Goal: Task Accomplishment & Management: Manage account settings

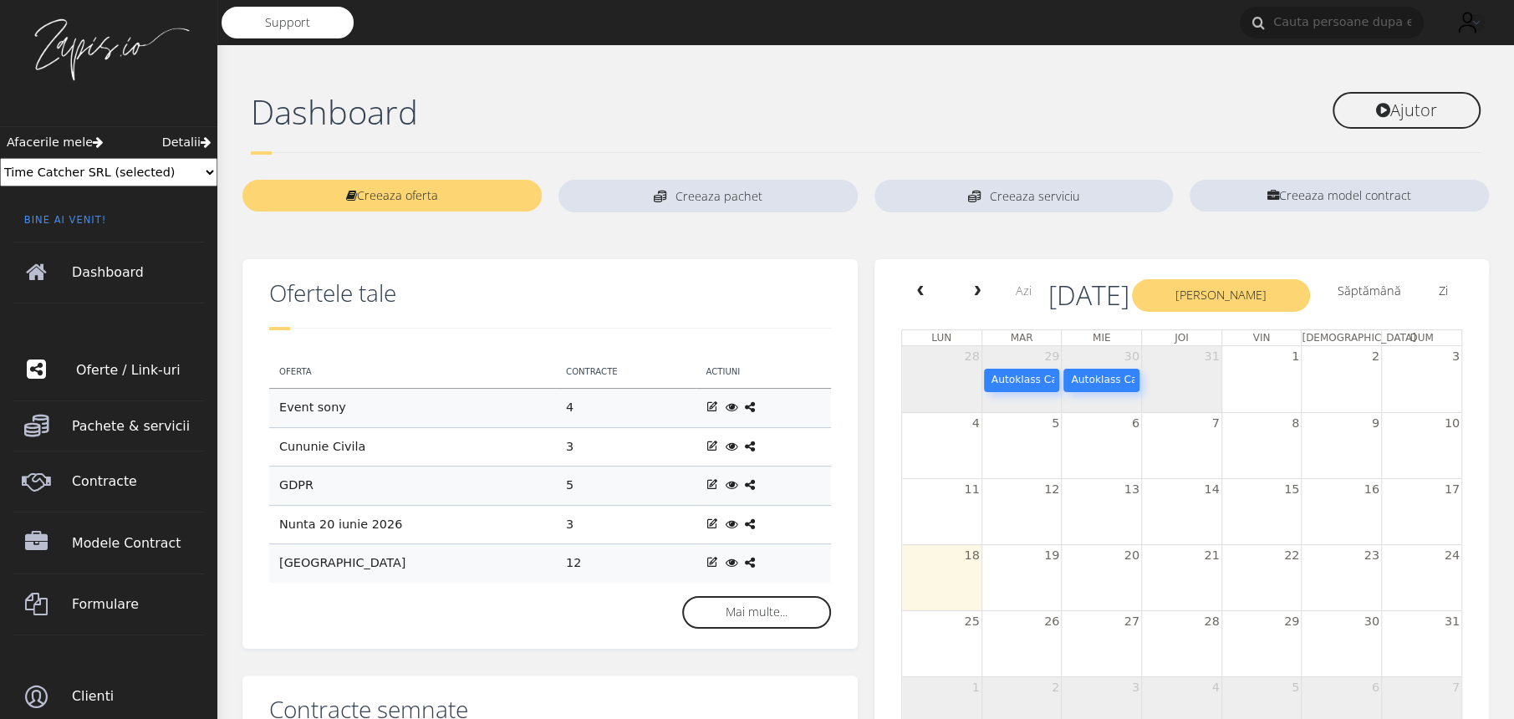
click at [144, 369] on span "Oferte / Link-uri" at bounding box center [142, 370] width 132 height 47
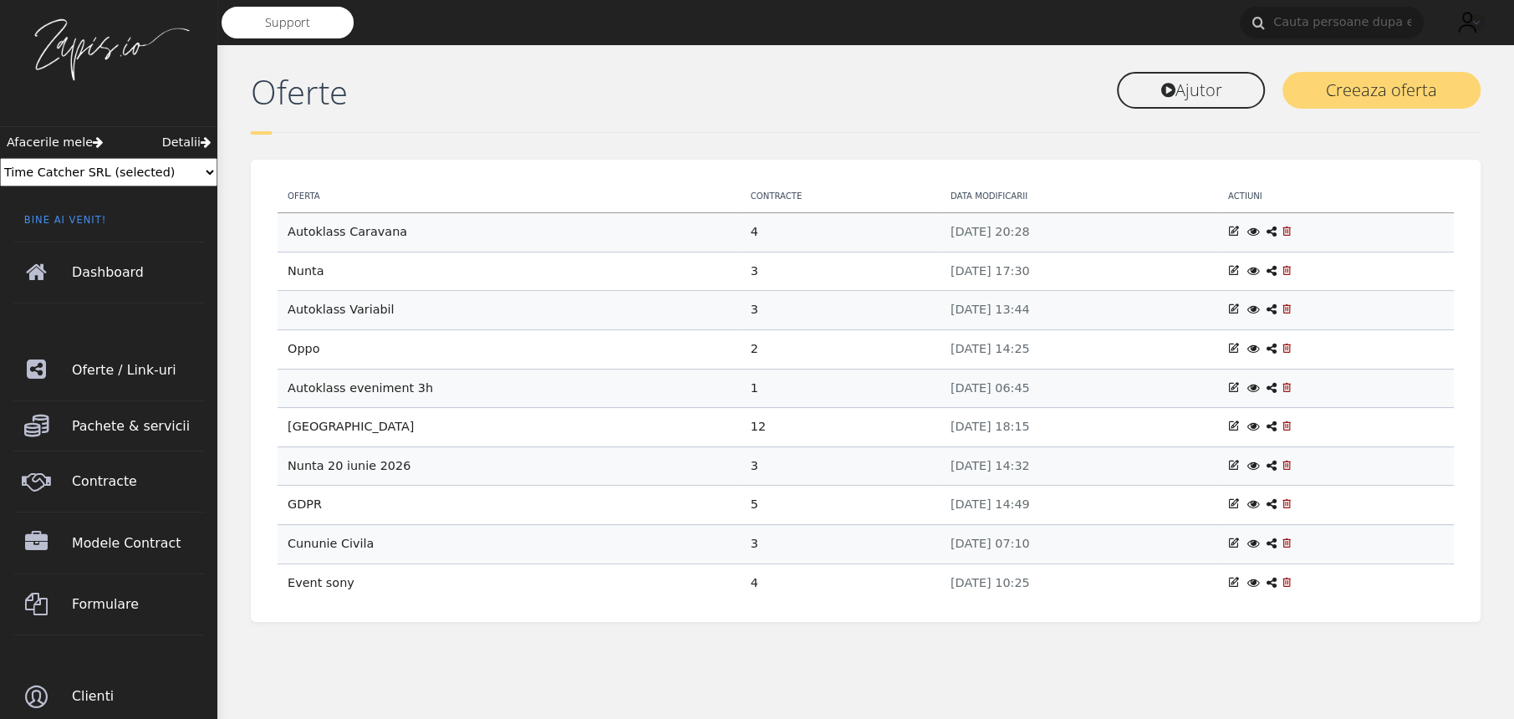
scroll to position [2, 0]
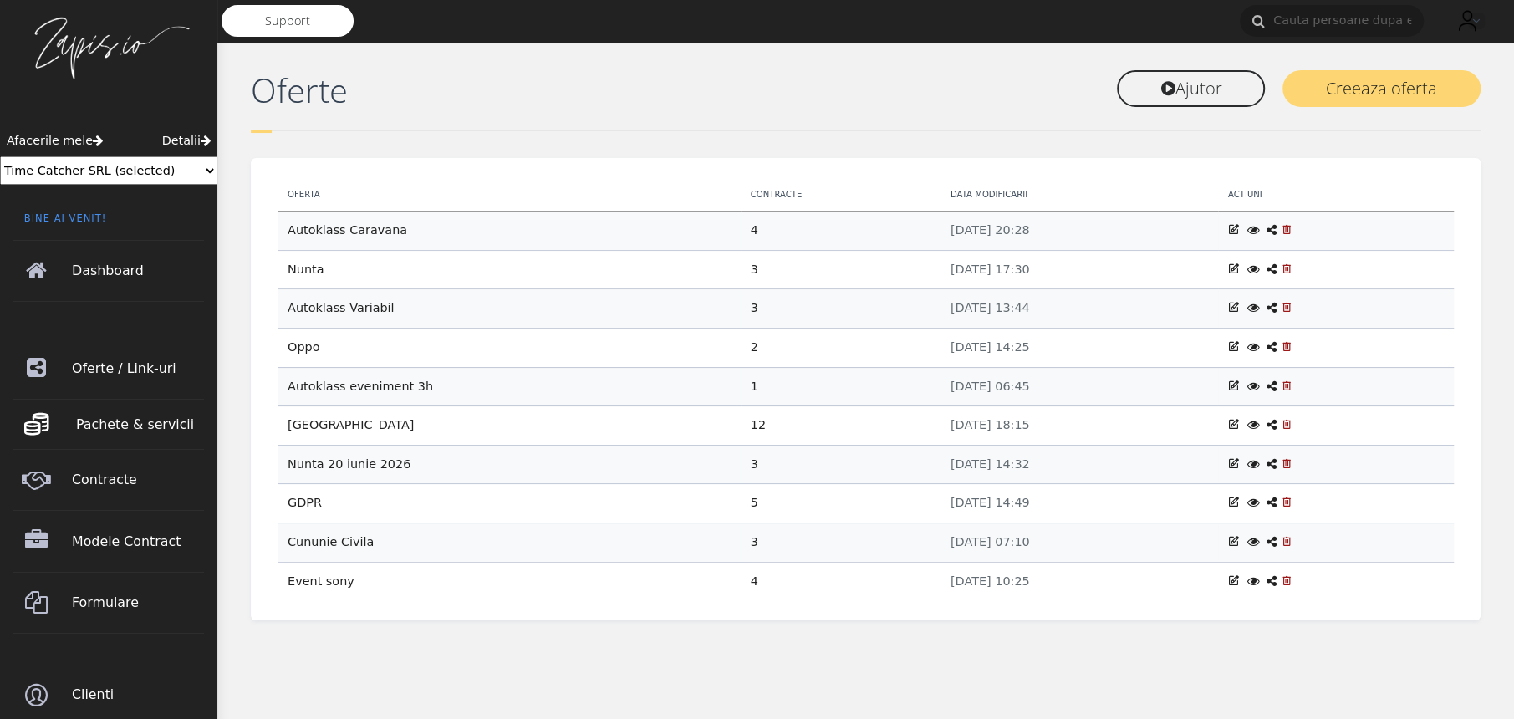
click at [126, 430] on span "Pachete & servicii" at bounding box center [142, 424] width 132 height 47
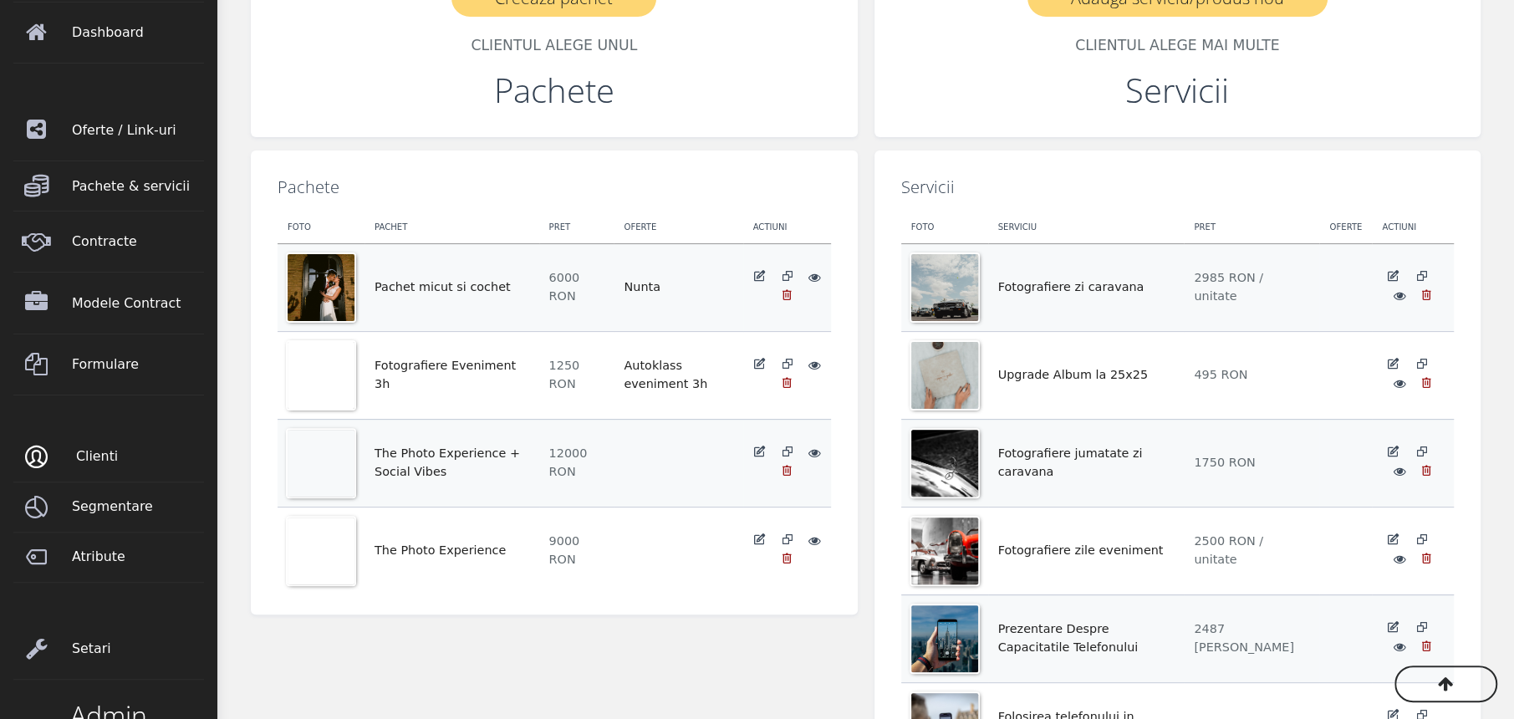
scroll to position [239, 0]
click at [137, 507] on span "Segmentare" at bounding box center [142, 507] width 132 height 47
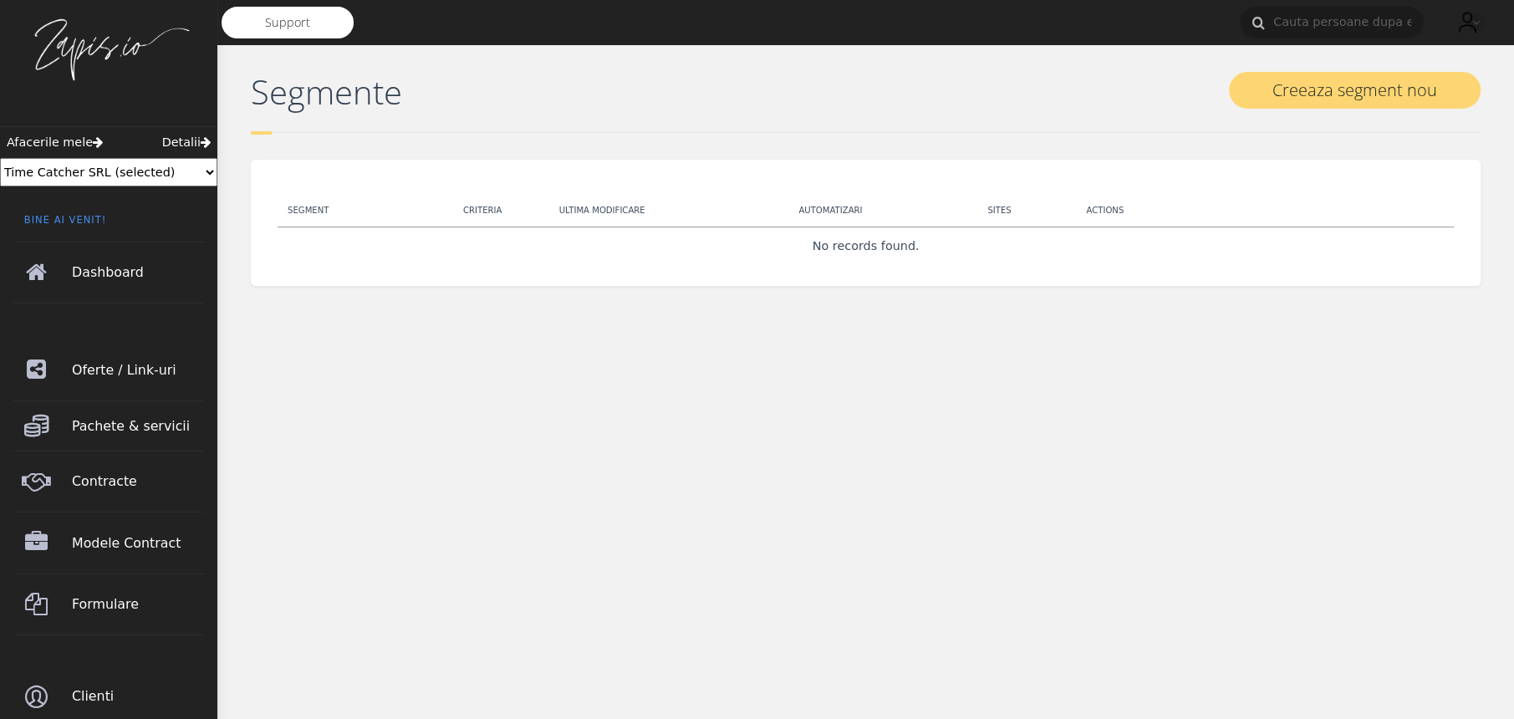
click at [212, 168] on select "Change Team Poiana Copaceni George test 2 Time Catcher SRL Ionita George Daniel…" at bounding box center [108, 172] width 217 height 28
select select "/p/team/selected/297"
click at [0, 158] on select "Change Team Poiana Copaceni George test 2 Time Catcher SRL Ionita George Daniel…" at bounding box center [108, 172] width 217 height 28
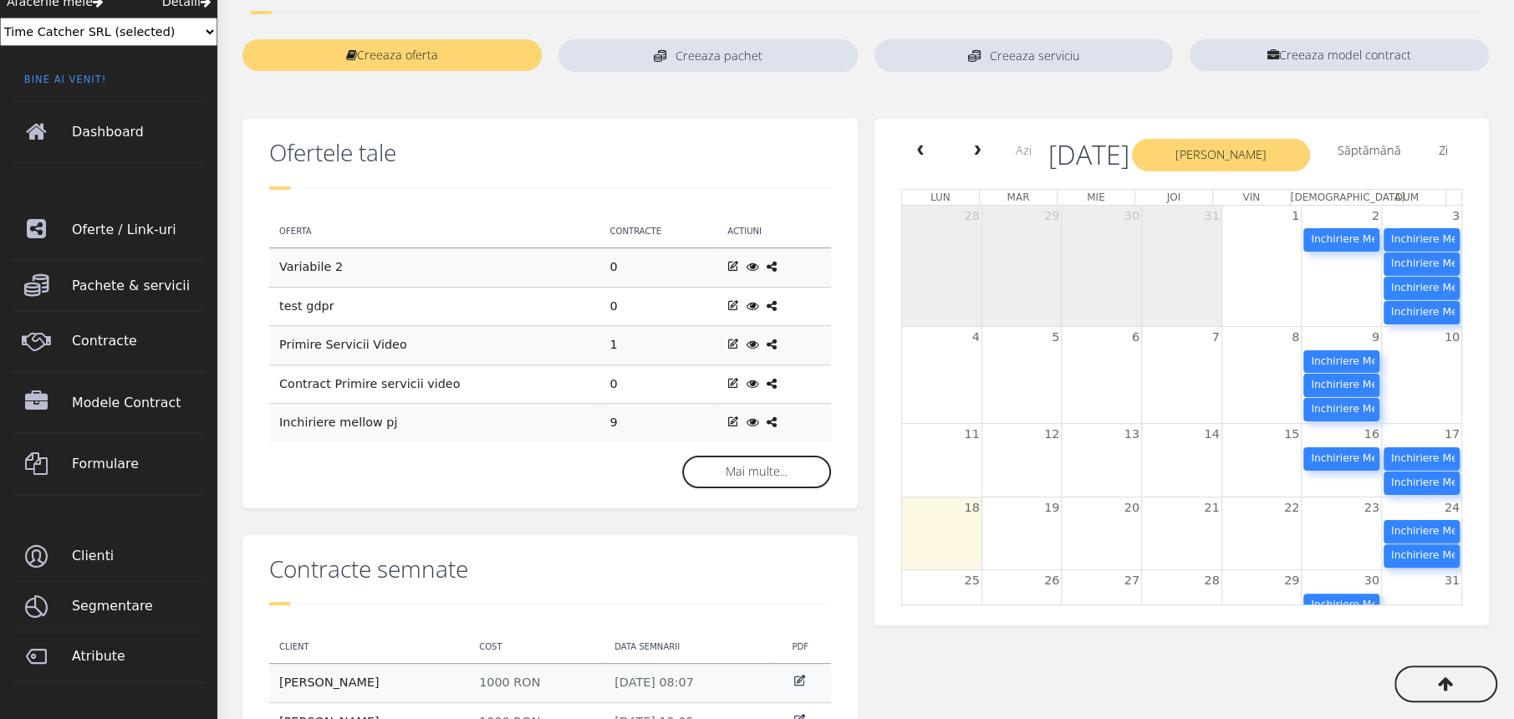
scroll to position [140, 0]
click at [132, 565] on span "Clienti" at bounding box center [142, 556] width 132 height 47
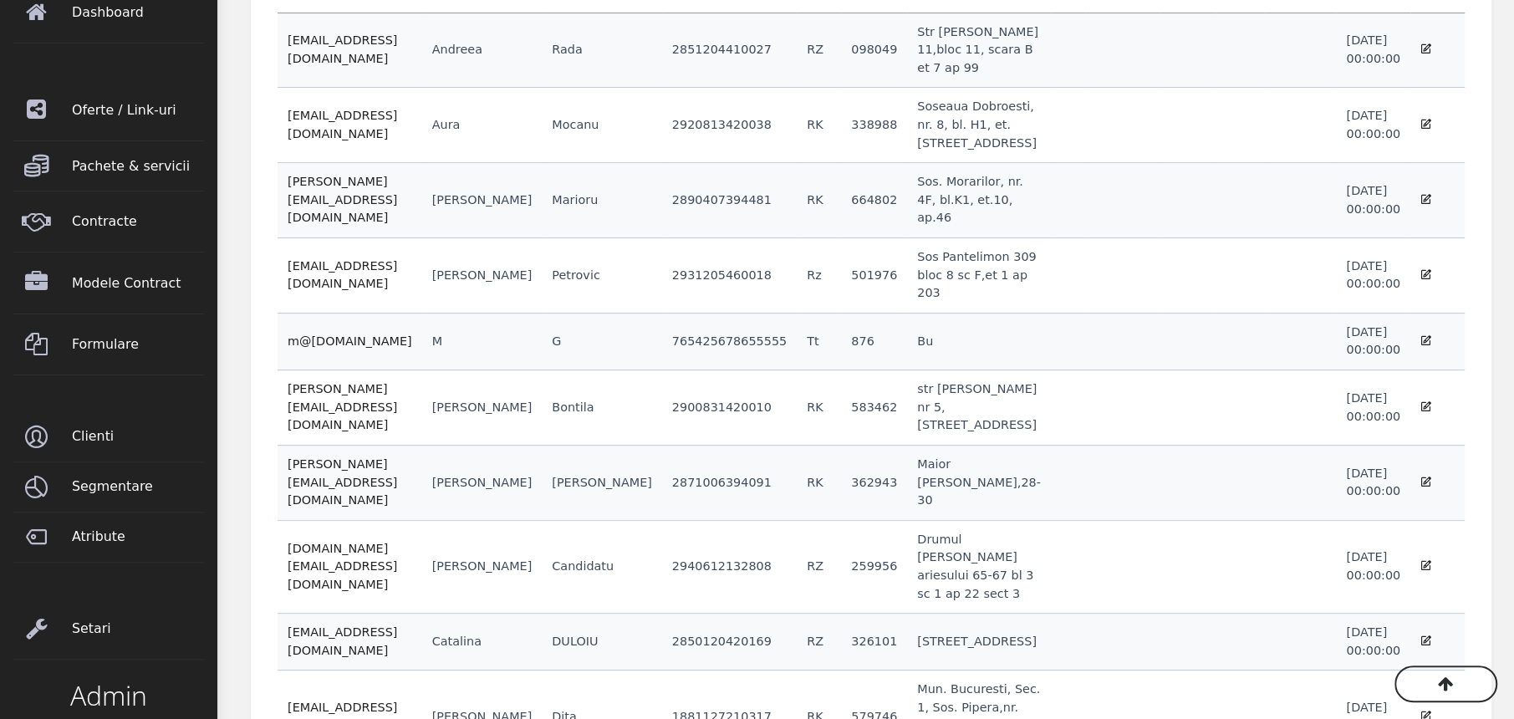
scroll to position [261, 0]
click at [104, 538] on span "Atribute" at bounding box center [142, 535] width 132 height 47
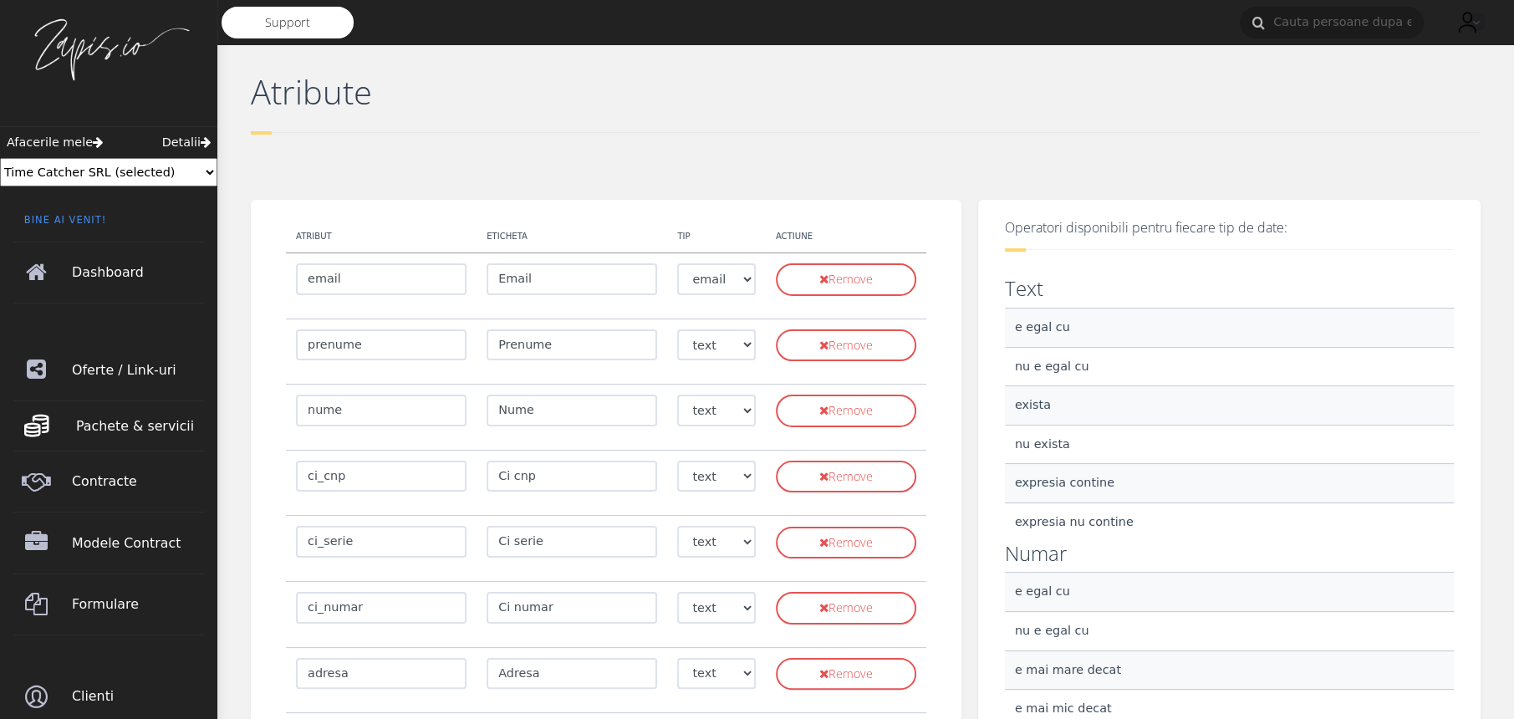
click at [123, 442] on span "Pachete & servicii" at bounding box center [142, 426] width 132 height 47
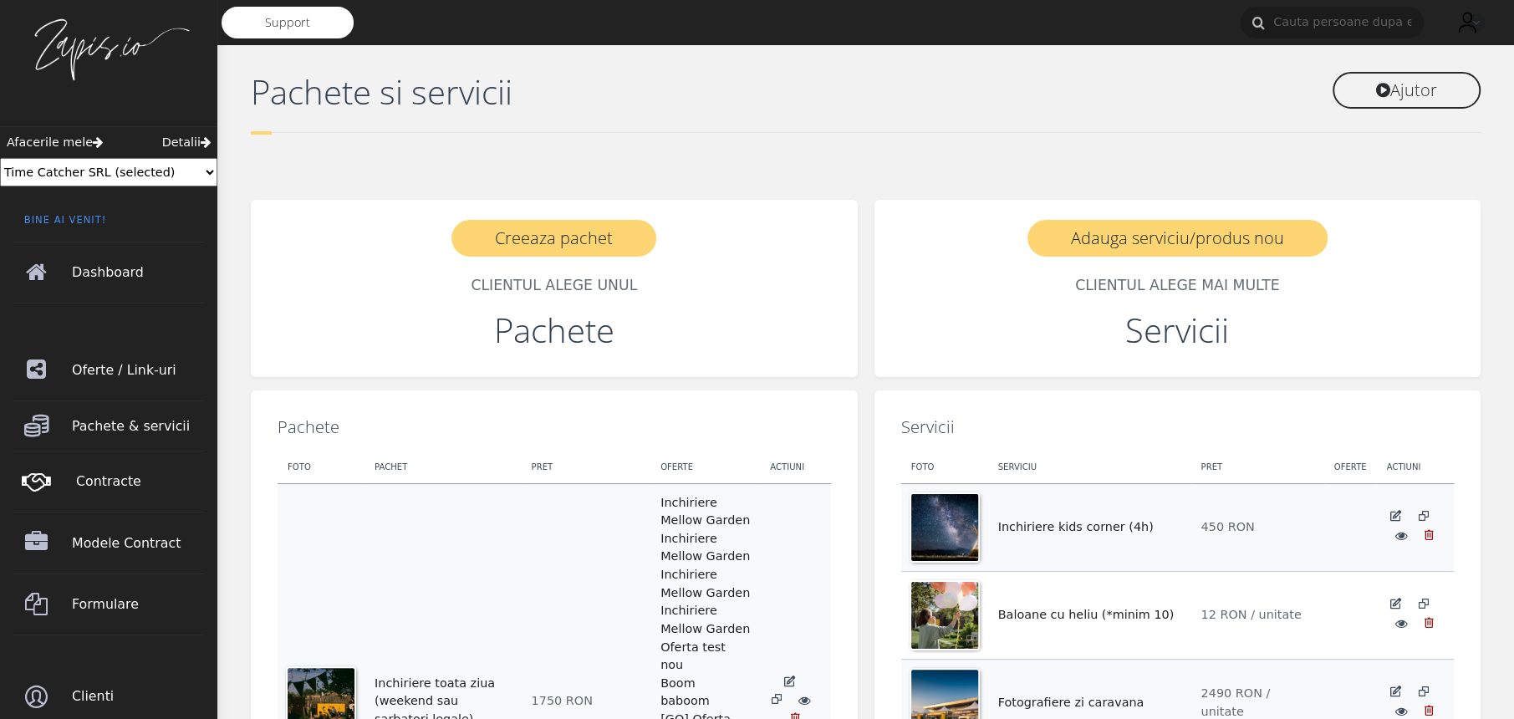
click at [123, 483] on span "Contracte" at bounding box center [142, 481] width 132 height 47
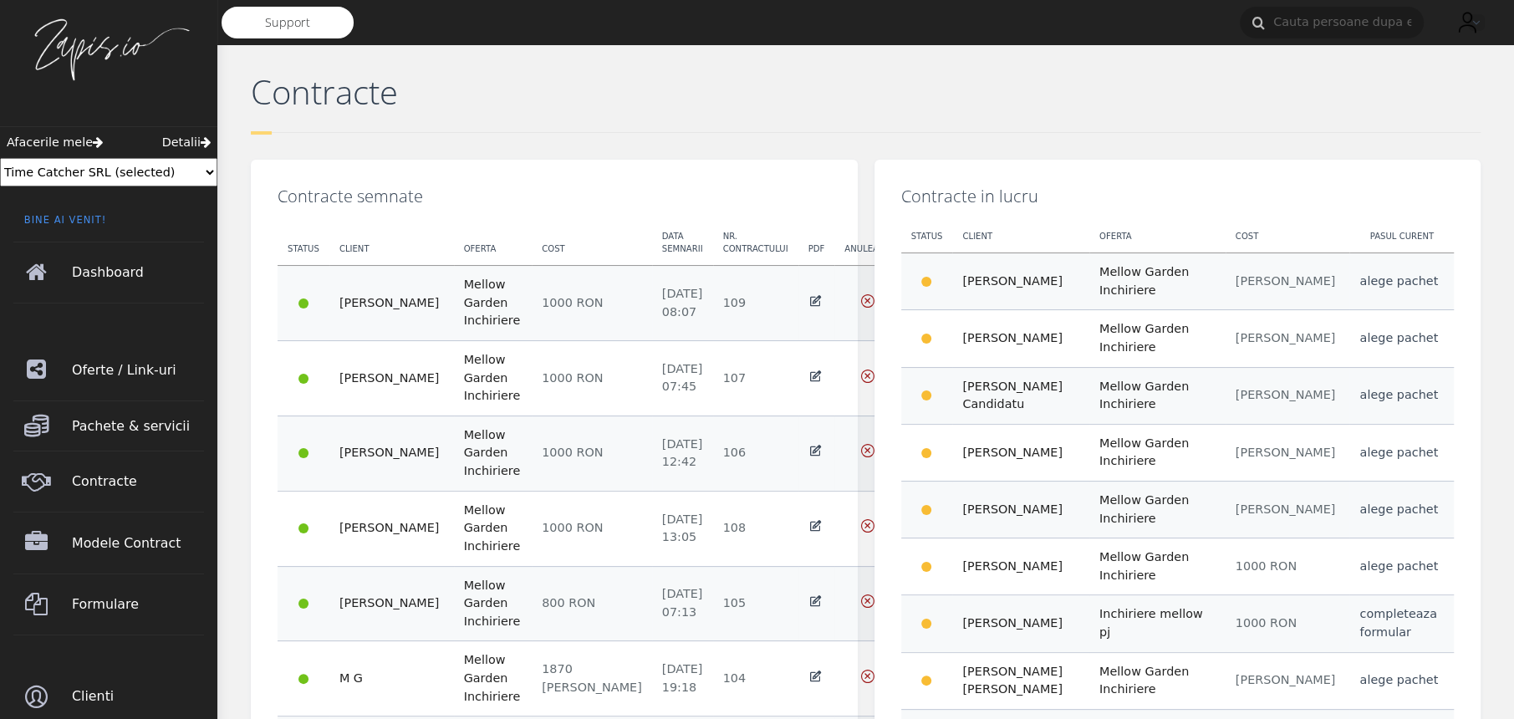
click at [127, 550] on span "Modele Contract" at bounding box center [138, 543] width 132 height 47
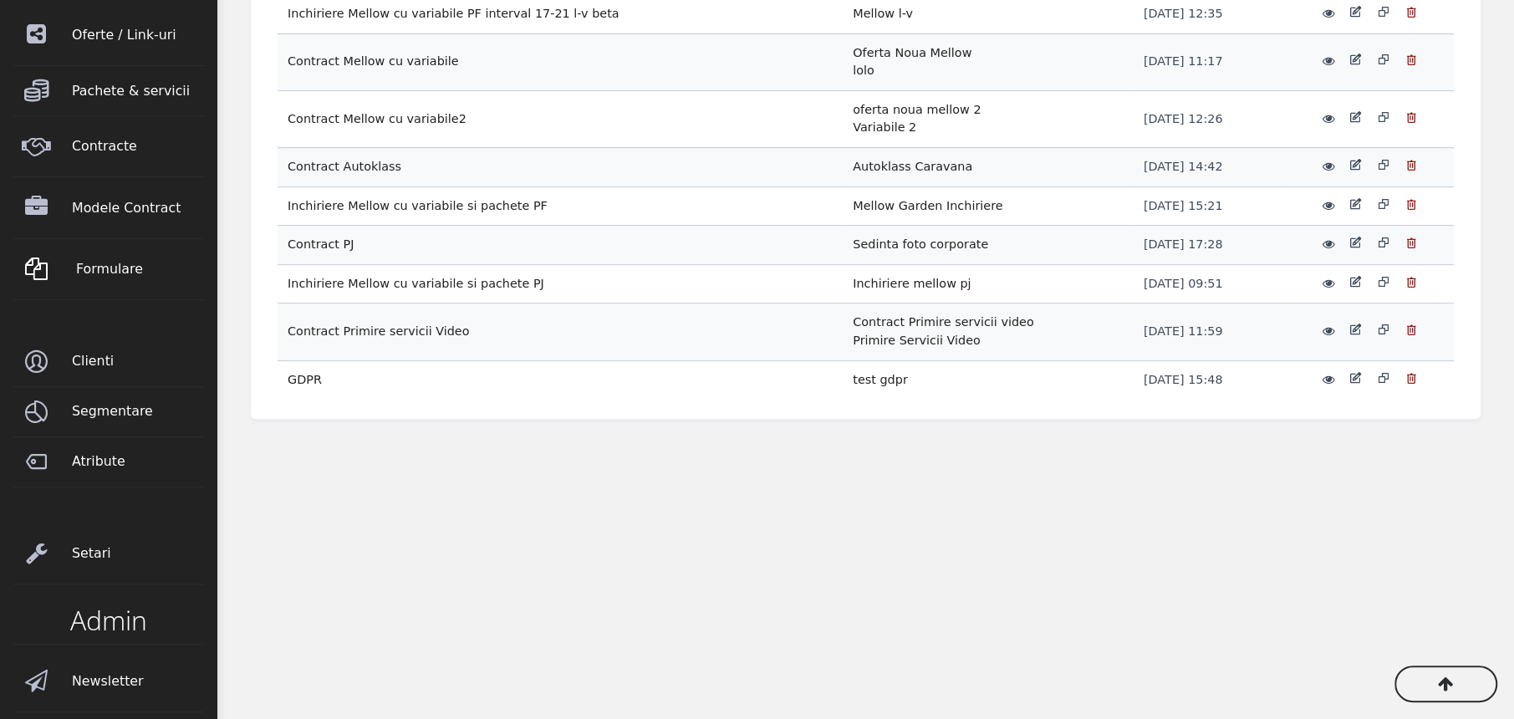
scroll to position [336, 0]
click at [90, 555] on span "Setari" at bounding box center [142, 552] width 132 height 47
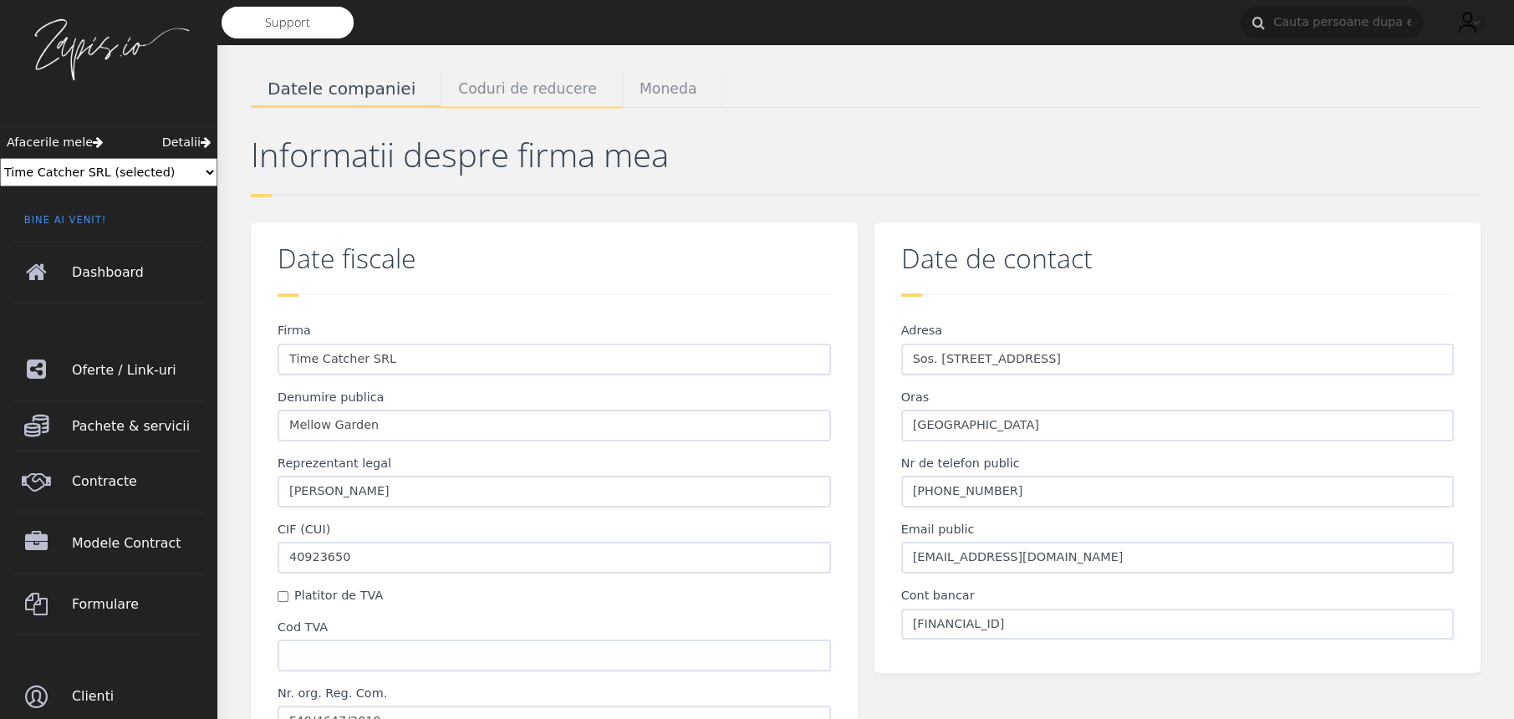
click at [515, 82] on span "Coduri de reducere" at bounding box center [527, 90] width 139 height 22
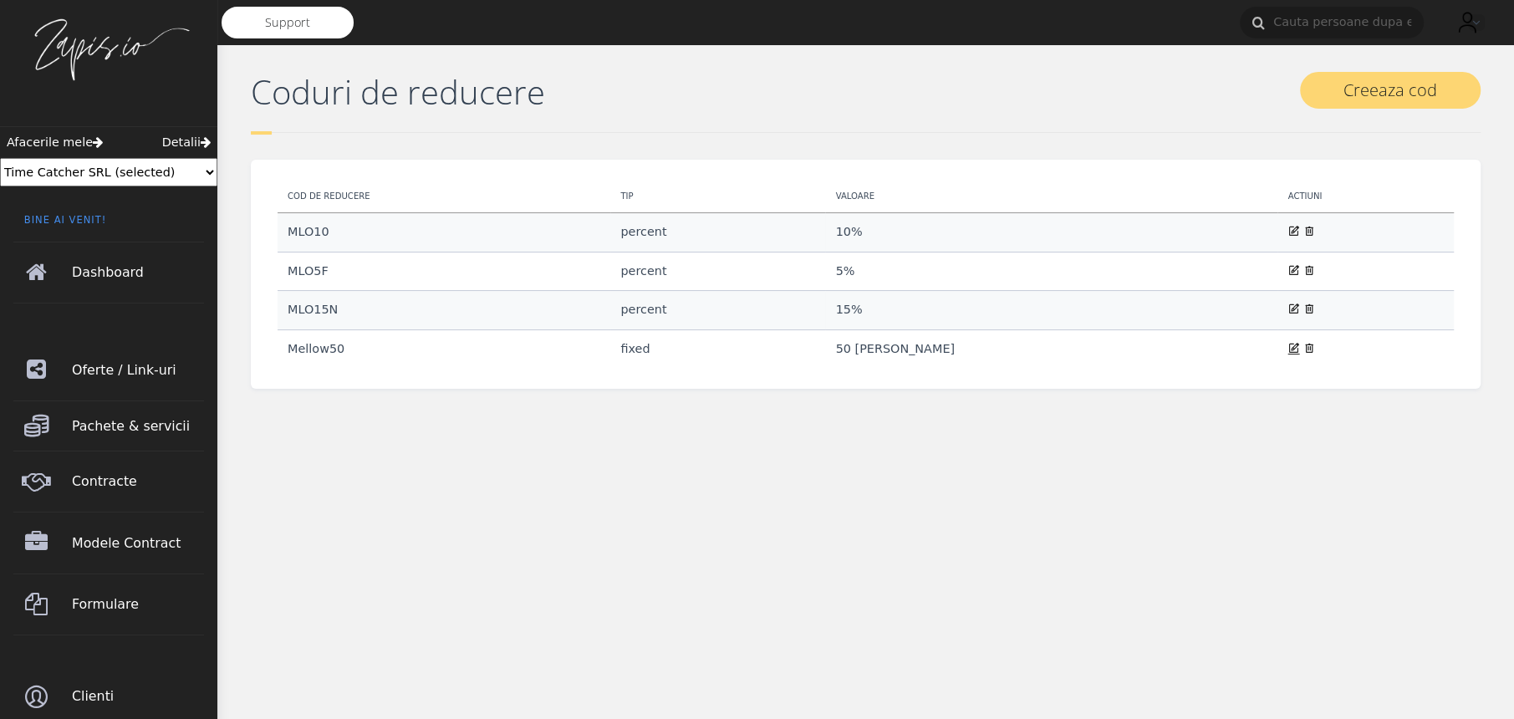
click at [1287, 346] on icon at bounding box center [1293, 347] width 12 height 13
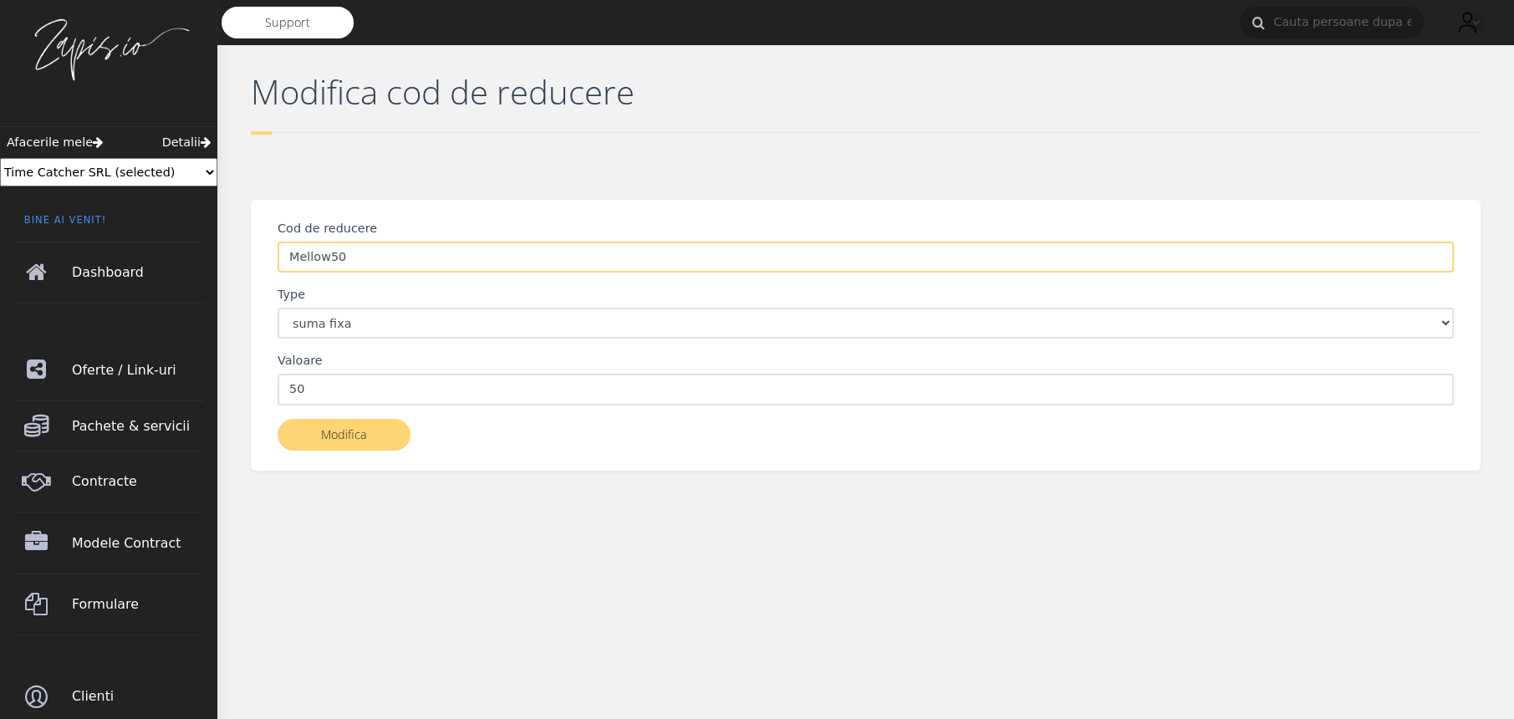
click at [320, 260] on input "Mellow50" at bounding box center [866, 258] width 1176 height 32
